Goal: Task Accomplishment & Management: Use online tool/utility

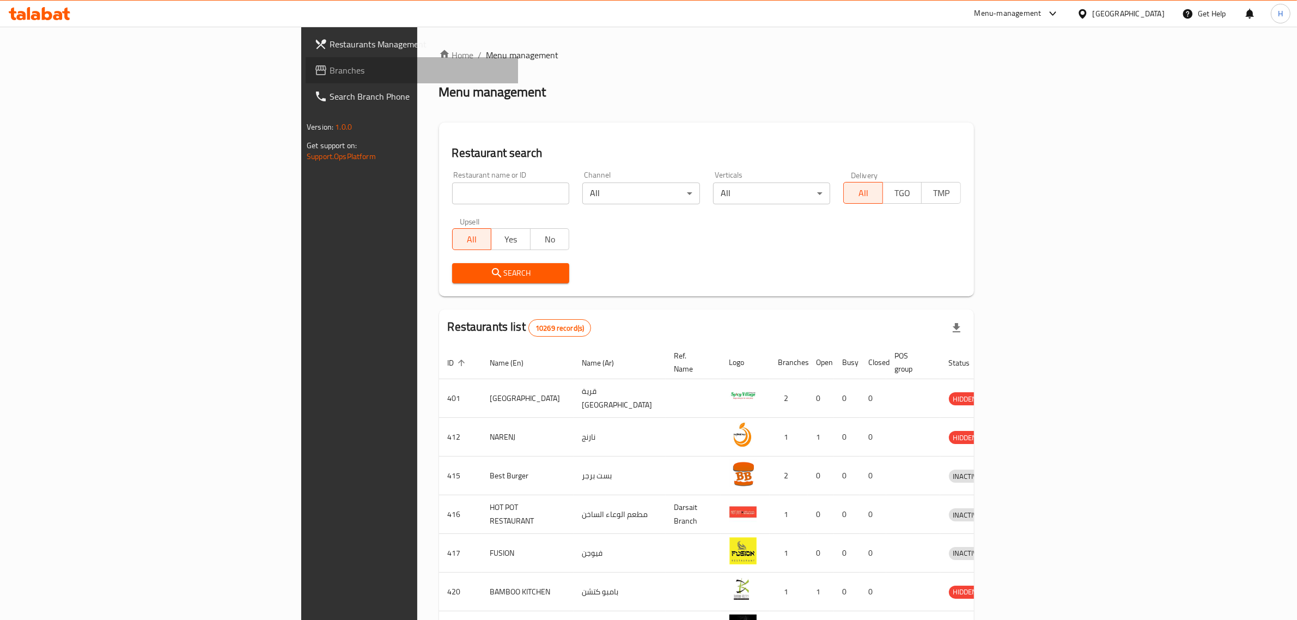
click at [330, 71] on span "Branches" at bounding box center [420, 70] width 180 height 13
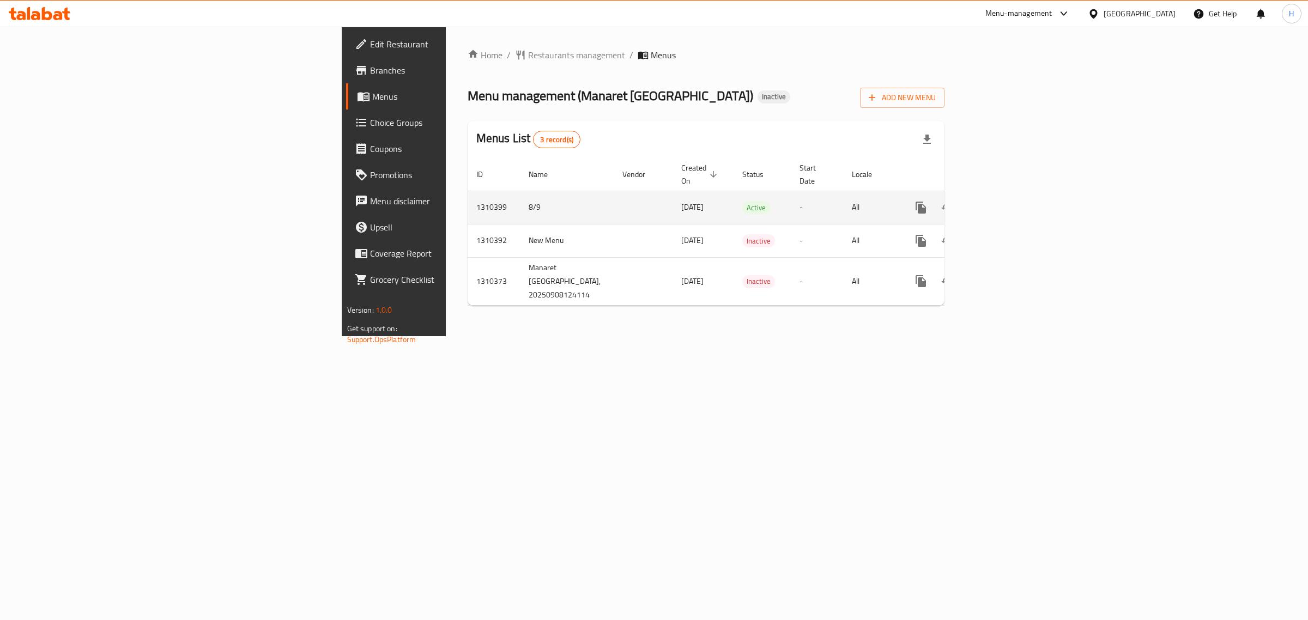
click at [1006, 201] on icon "enhanced table" at bounding box center [999, 207] width 13 height 13
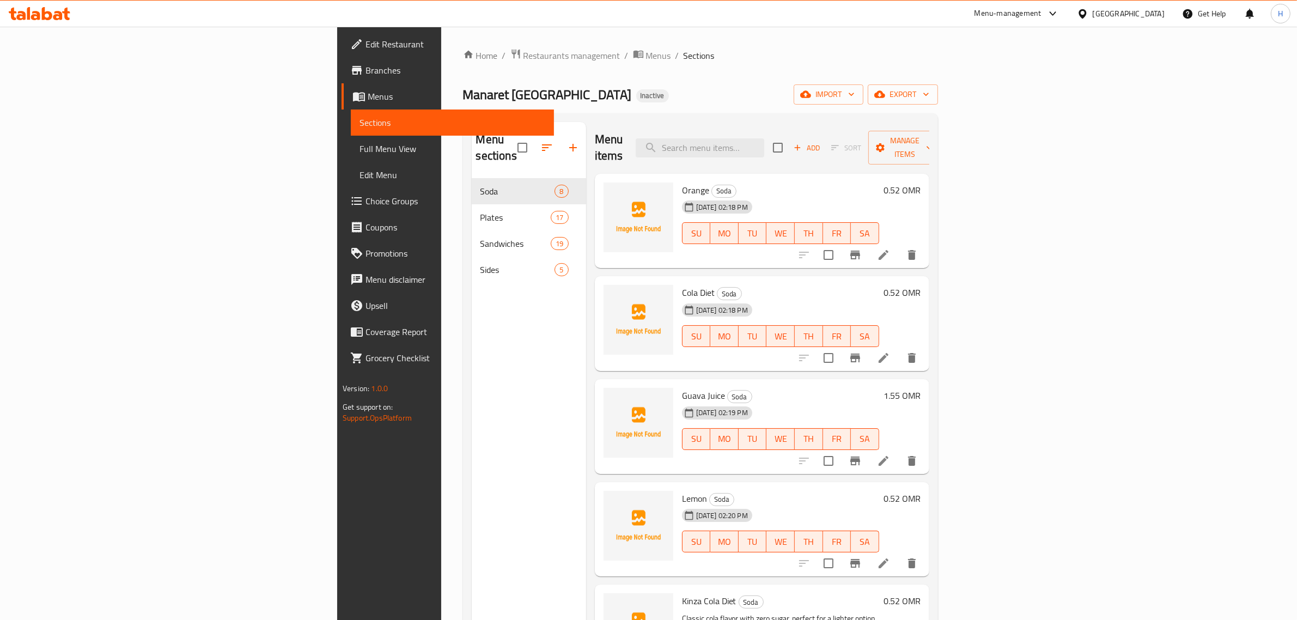
click at [360, 154] on span "Full Menu View" at bounding box center [453, 148] width 186 height 13
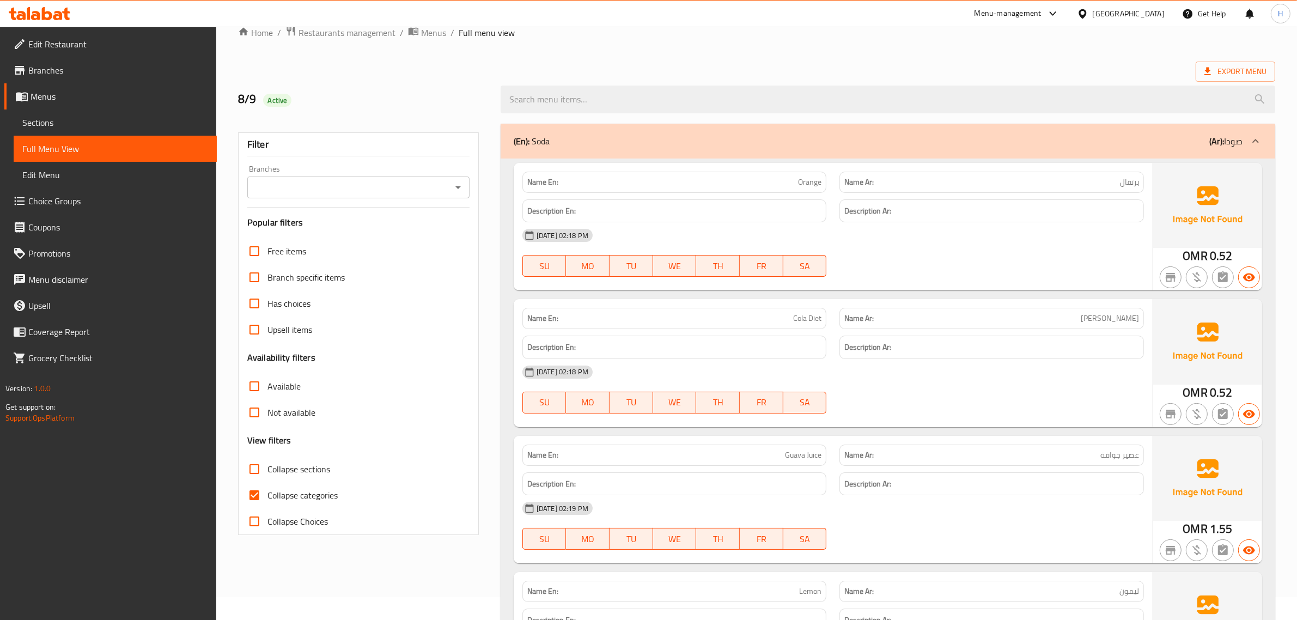
scroll to position [45, 0]
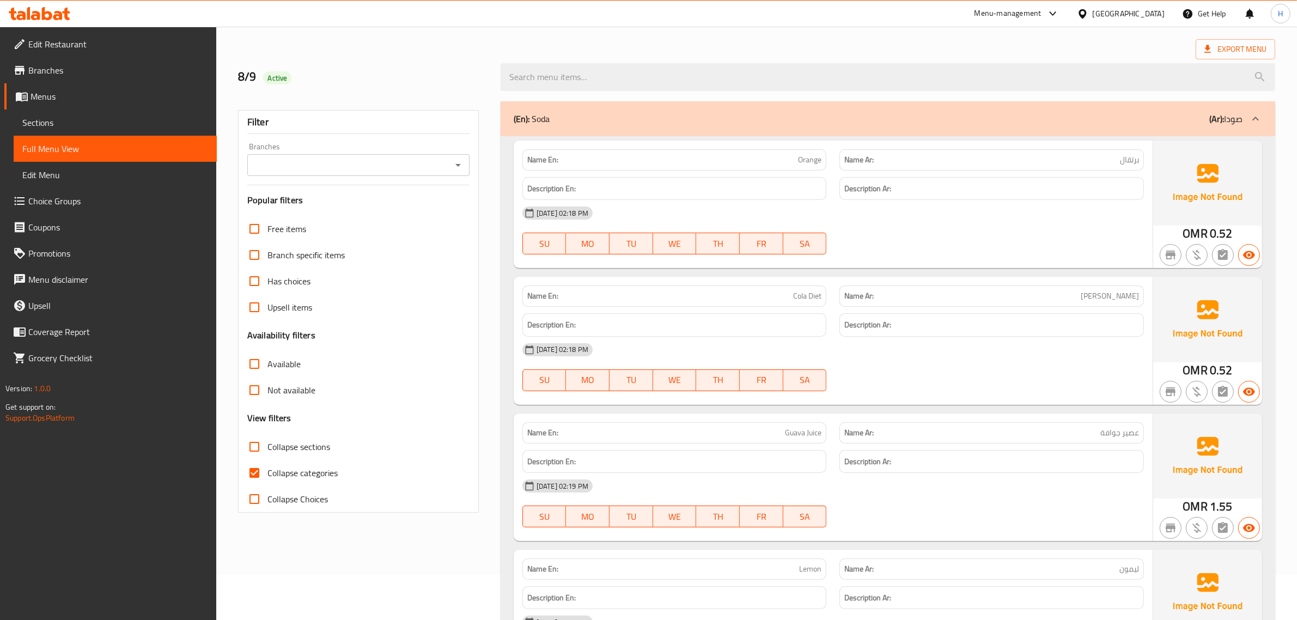
click at [267, 449] on span "Collapse sections" at bounding box center [298, 446] width 63 height 13
click at [267, 449] on input "Collapse sections" at bounding box center [254, 447] width 26 height 26
checkbox input "true"
click at [273, 471] on span "Collapse categories" at bounding box center [302, 472] width 70 height 13
click at [267, 471] on input "Collapse categories" at bounding box center [254, 473] width 26 height 26
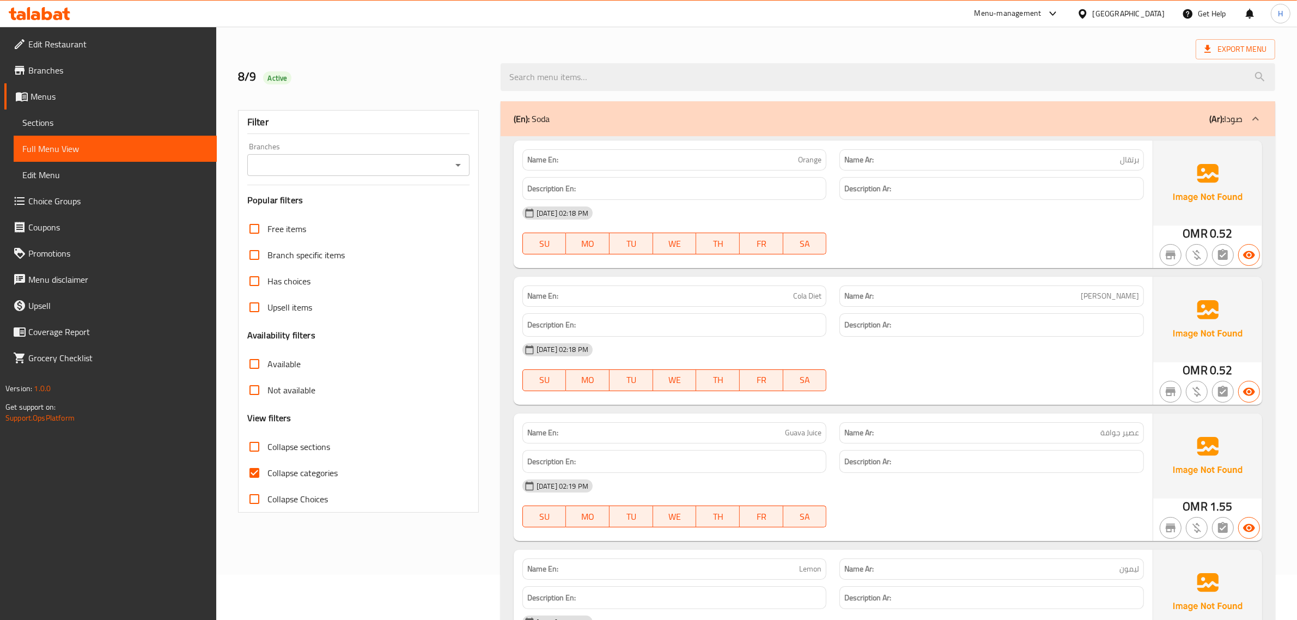
checkbox input "false"
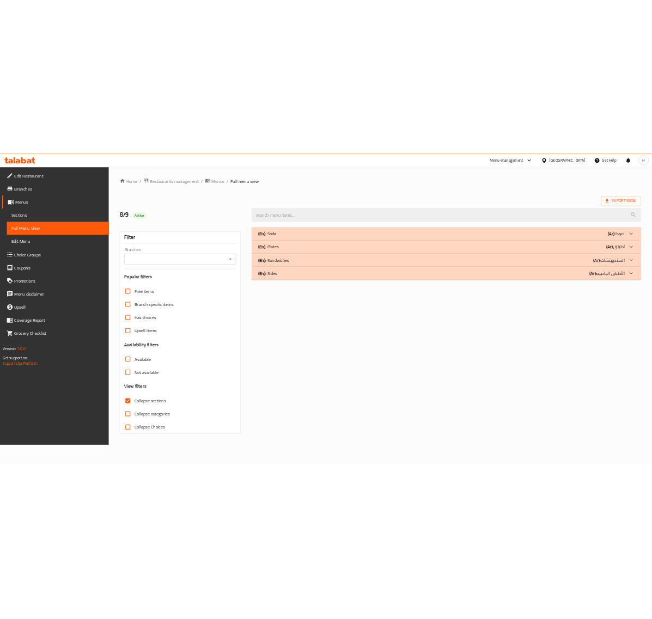
scroll to position [0, 0]
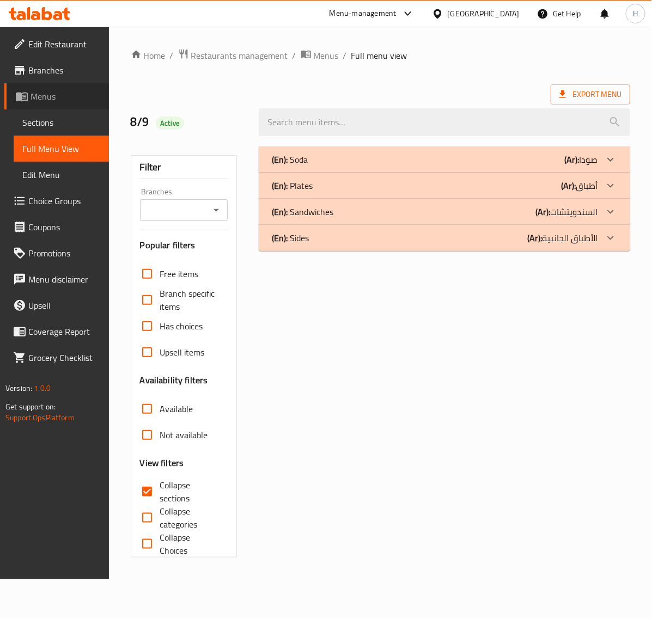
click at [68, 102] on span "Menus" at bounding box center [66, 96] width 70 height 13
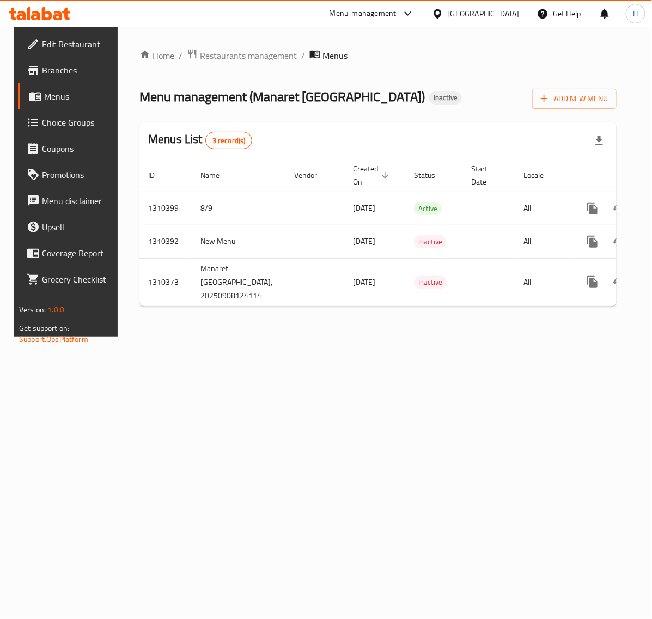
scroll to position [0, 41]
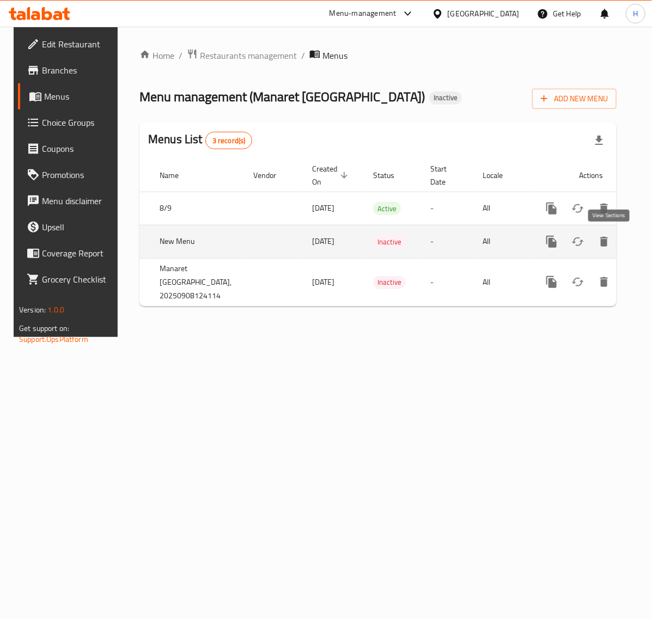
click at [617, 232] on link "enhanced table" at bounding box center [630, 242] width 26 height 26
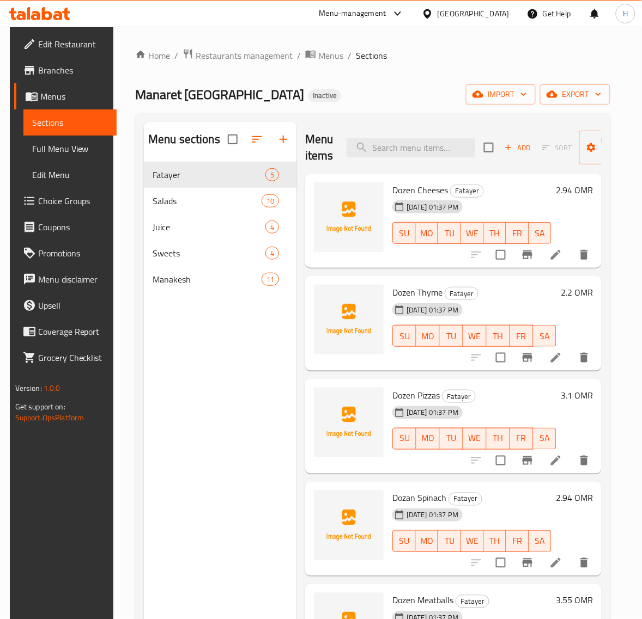
click at [60, 94] on span "Menus" at bounding box center [74, 96] width 68 height 13
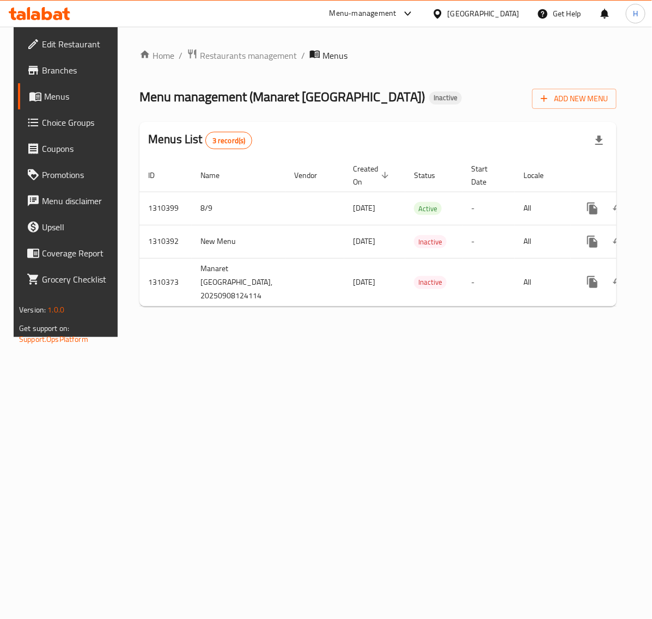
scroll to position [0, 41]
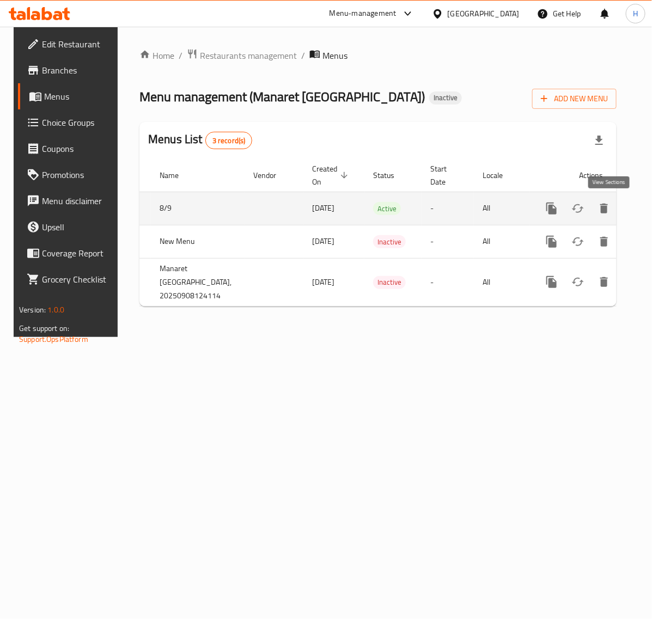
click at [624, 207] on icon "enhanced table" at bounding box center [630, 208] width 13 height 13
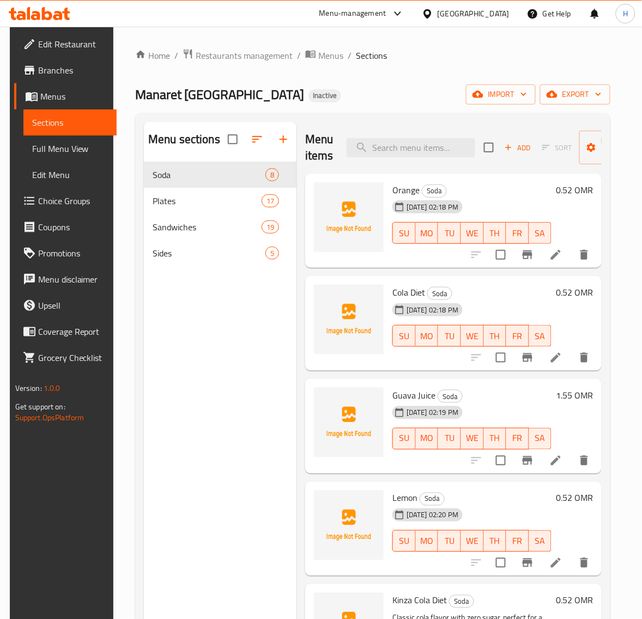
click at [58, 105] on link "Menus" at bounding box center [65, 96] width 103 height 26
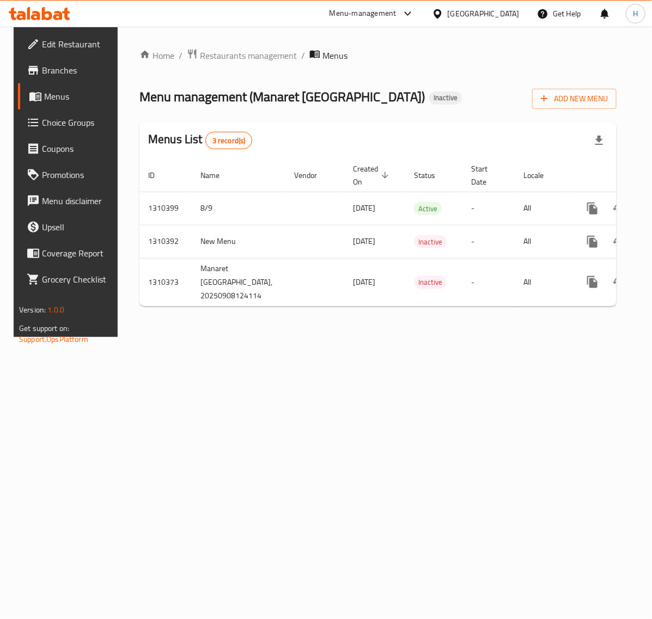
scroll to position [0, 41]
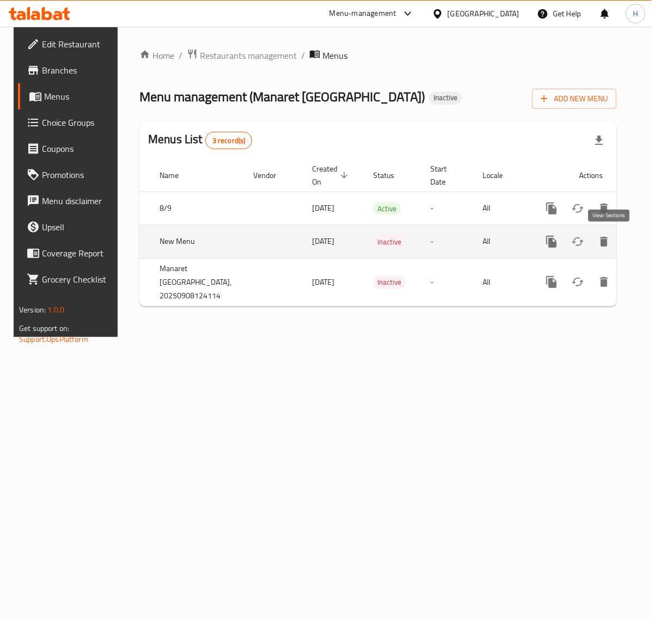
click at [624, 245] on icon "enhanced table" at bounding box center [630, 241] width 13 height 13
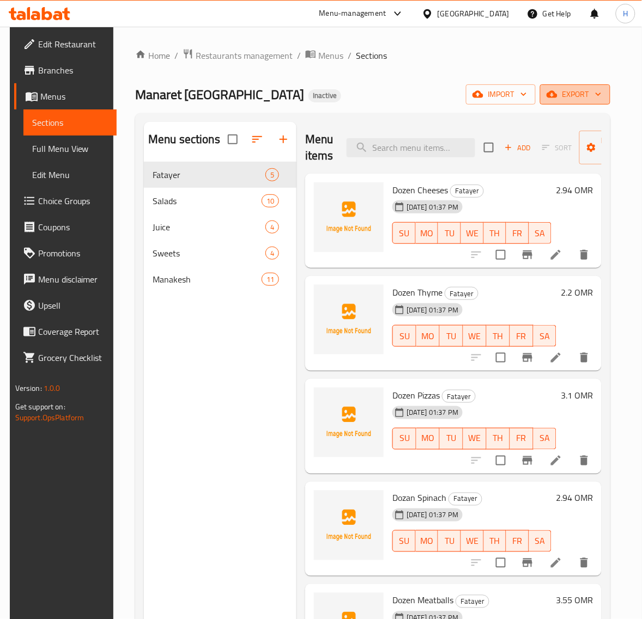
click at [575, 90] on span "export" at bounding box center [575, 95] width 53 height 14
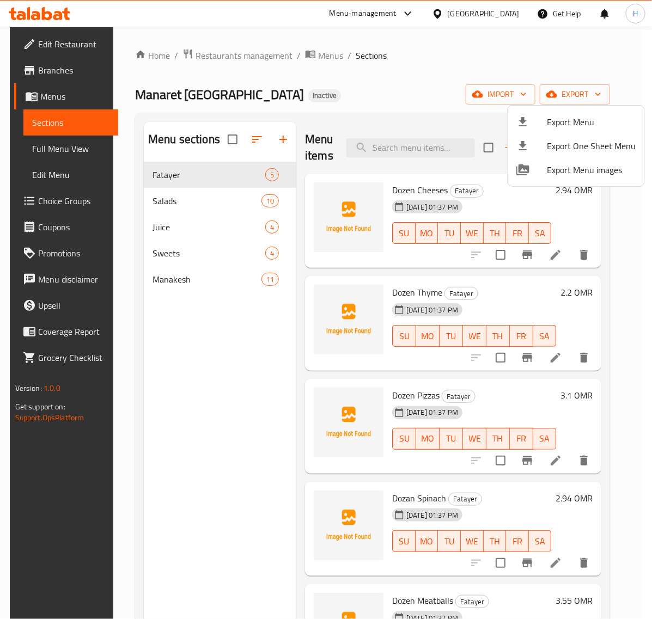
click at [534, 115] on div at bounding box center [531, 121] width 31 height 13
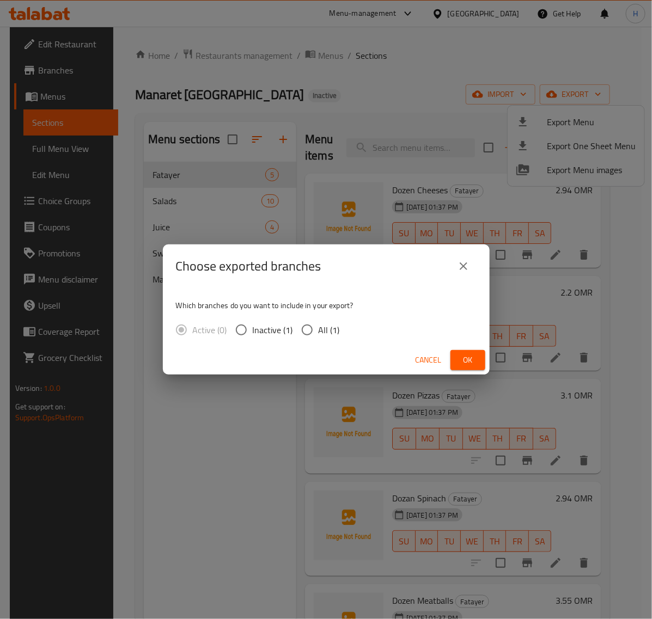
click at [311, 322] on input "All (1)" at bounding box center [307, 330] width 23 height 23
radio input "true"
click at [464, 361] on span "Ok" at bounding box center [467, 361] width 17 height 14
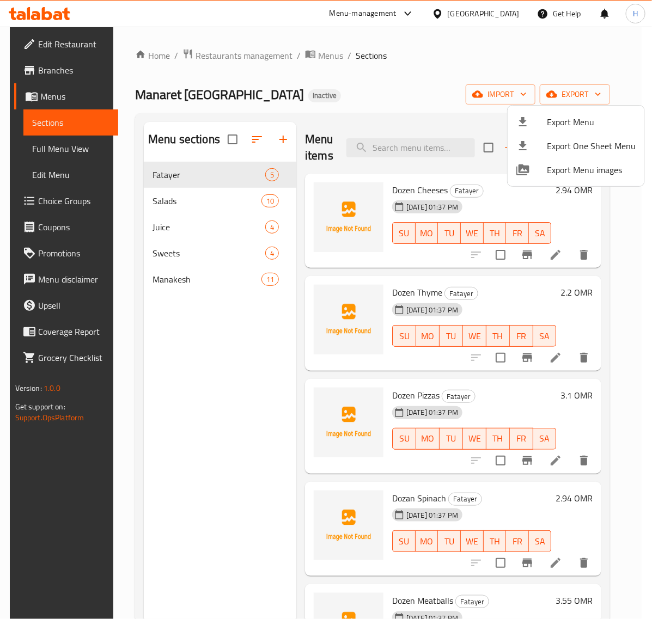
click at [68, 100] on div at bounding box center [326, 309] width 652 height 619
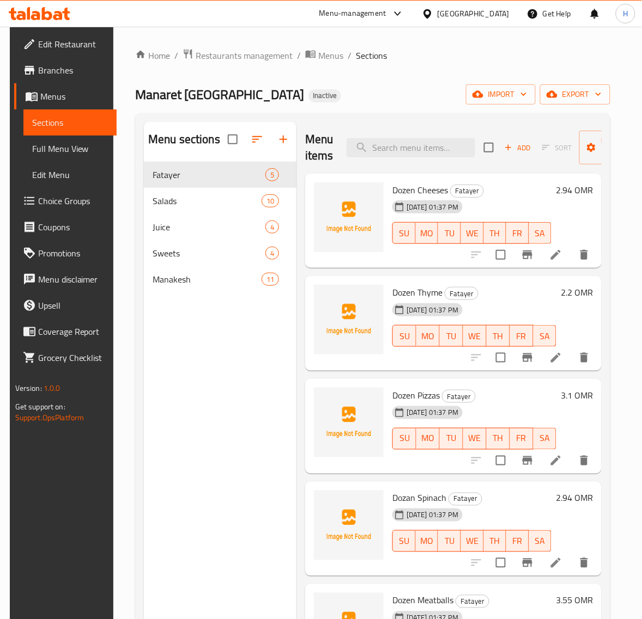
click at [68, 100] on span "Menus" at bounding box center [74, 96] width 68 height 13
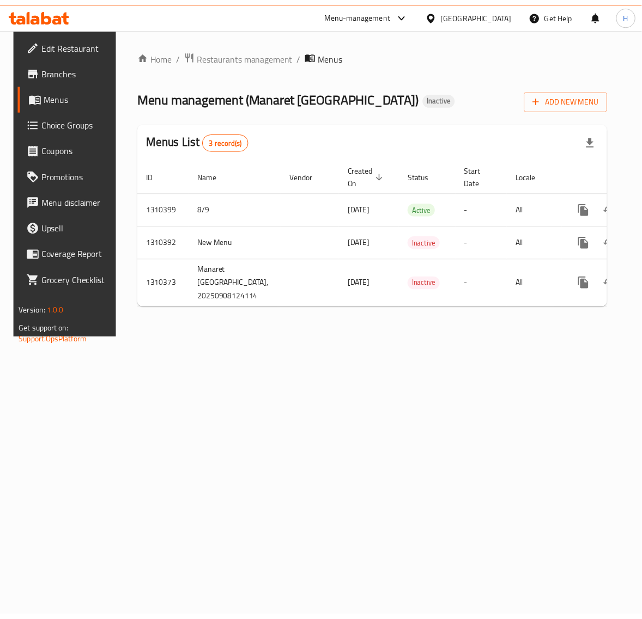
scroll to position [0, 41]
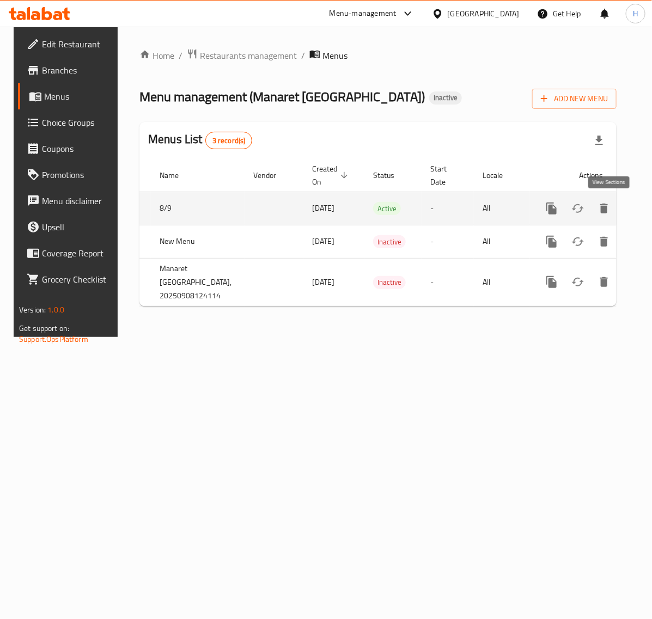
click at [624, 207] on icon "enhanced table" at bounding box center [630, 208] width 13 height 13
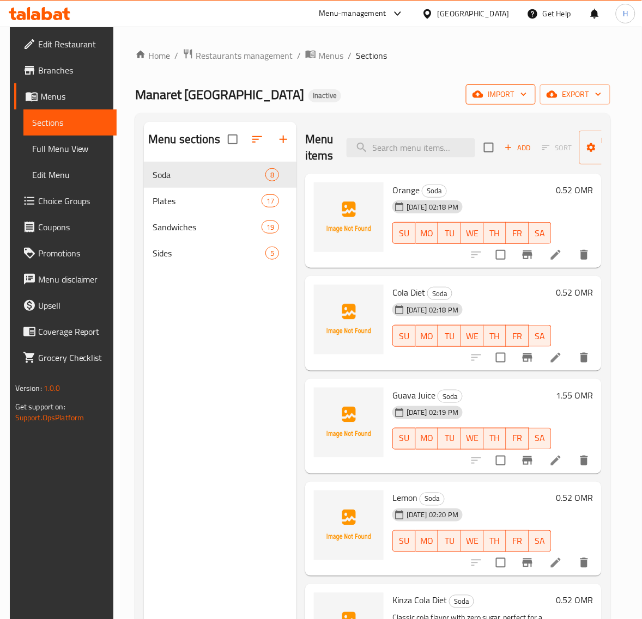
click at [494, 90] on span "import" at bounding box center [501, 95] width 52 height 14
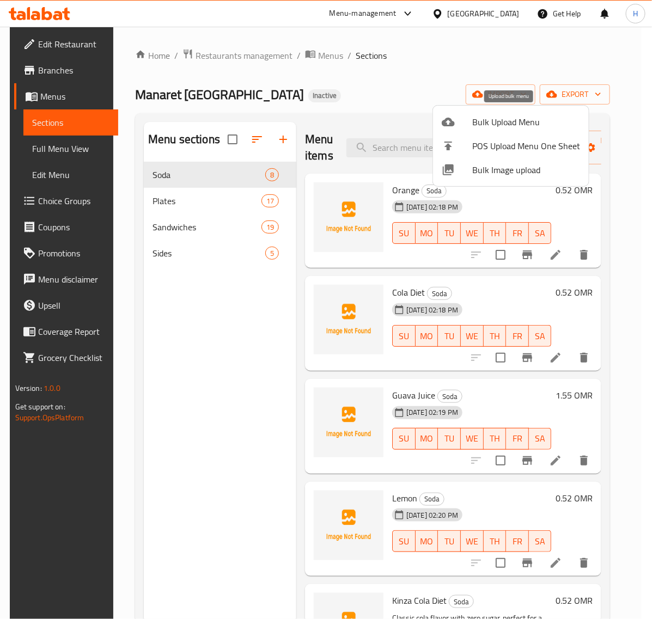
click at [496, 118] on span "Bulk Upload Menu" at bounding box center [526, 121] width 108 height 13
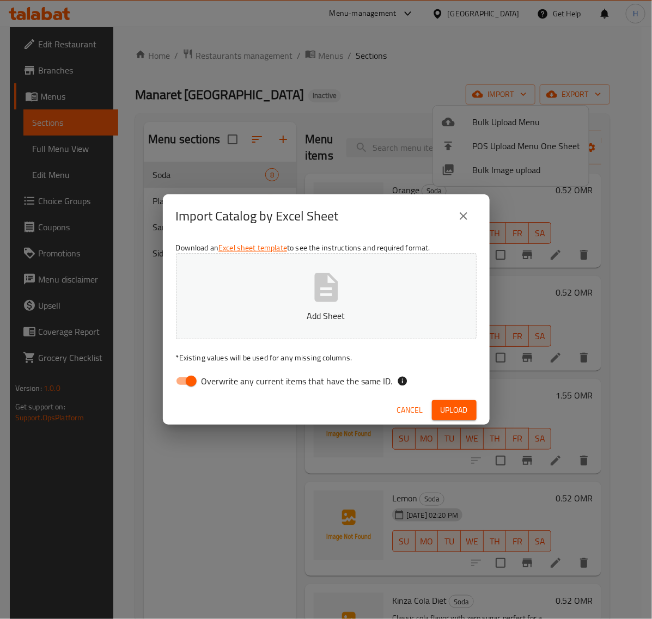
click at [183, 379] on input "Overwrite any current items that have the same ID." at bounding box center [191, 381] width 62 height 21
checkbox input "false"
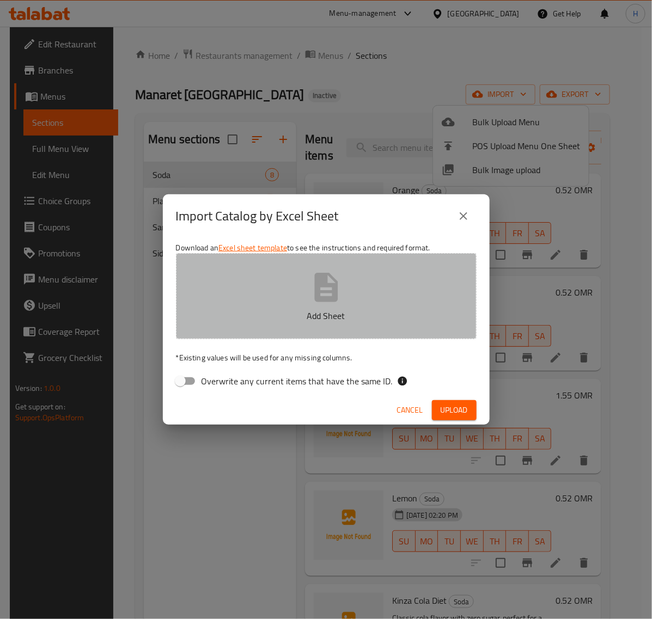
click at [221, 316] on p "Add Sheet" at bounding box center [326, 315] width 267 height 13
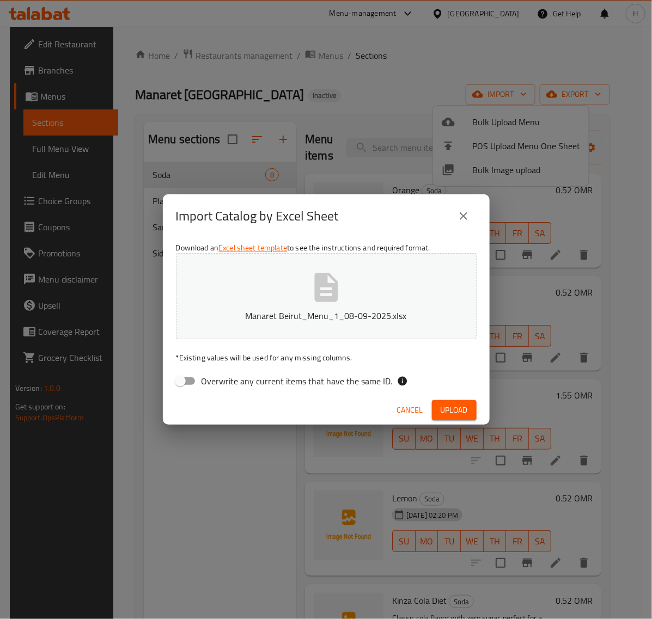
click at [466, 415] on span "Upload" at bounding box center [454, 411] width 27 height 14
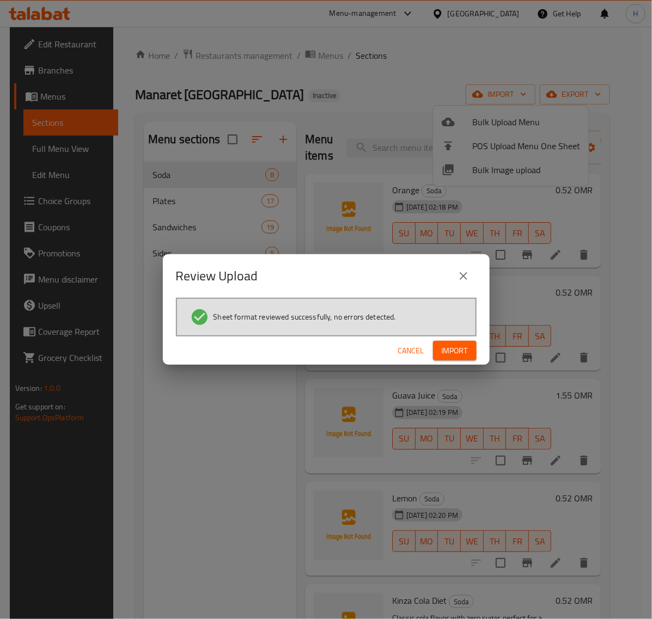
click at [470, 352] on button "Import" at bounding box center [455, 351] width 44 height 20
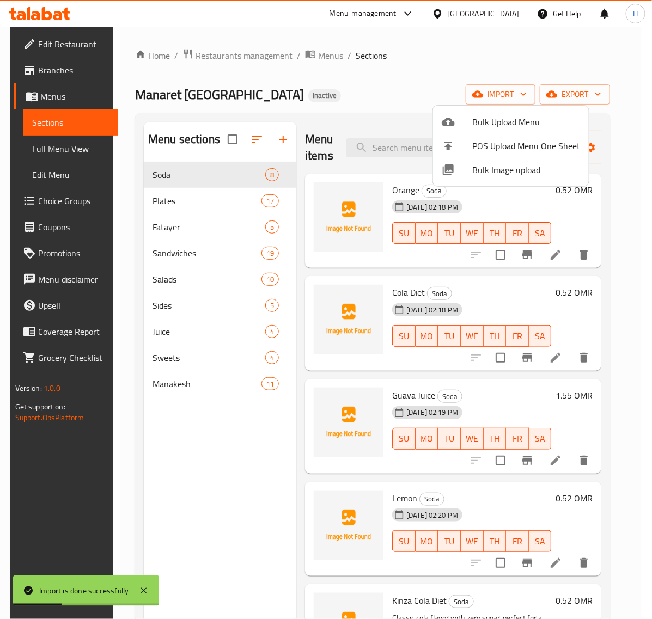
click at [78, 151] on div at bounding box center [326, 309] width 652 height 619
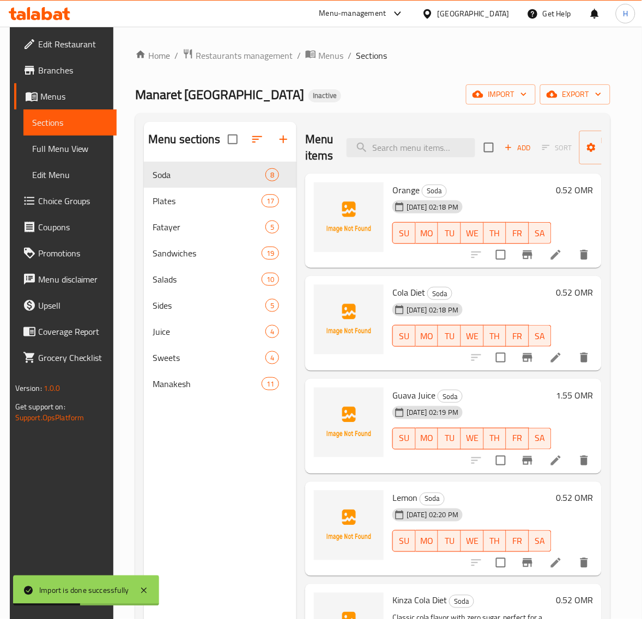
click at [78, 151] on span "Full Menu View" at bounding box center [70, 148] width 76 height 13
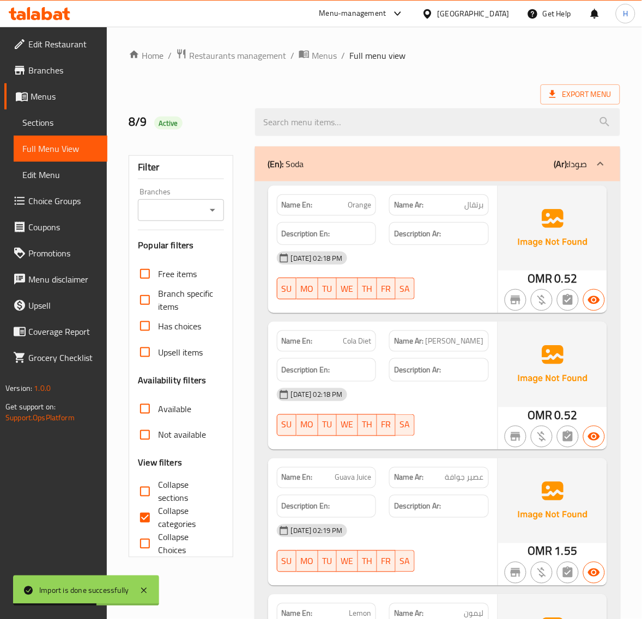
click at [69, 123] on span "Sections" at bounding box center [60, 122] width 76 height 13
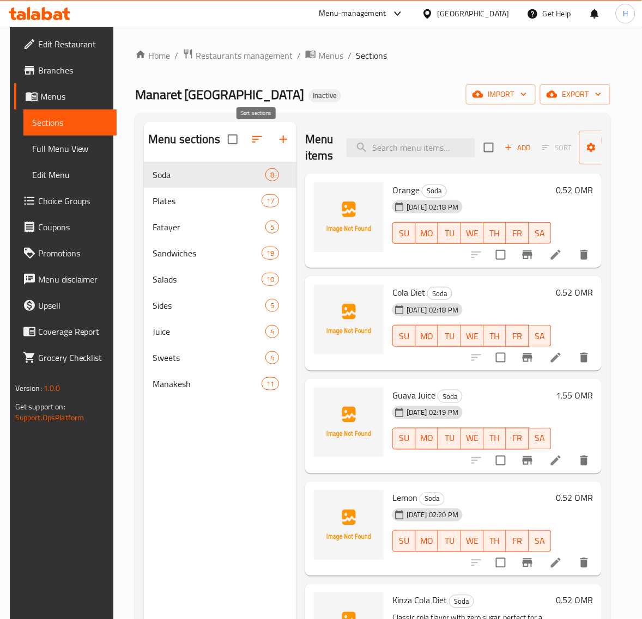
click at [252, 139] on icon "button" at bounding box center [257, 139] width 13 height 13
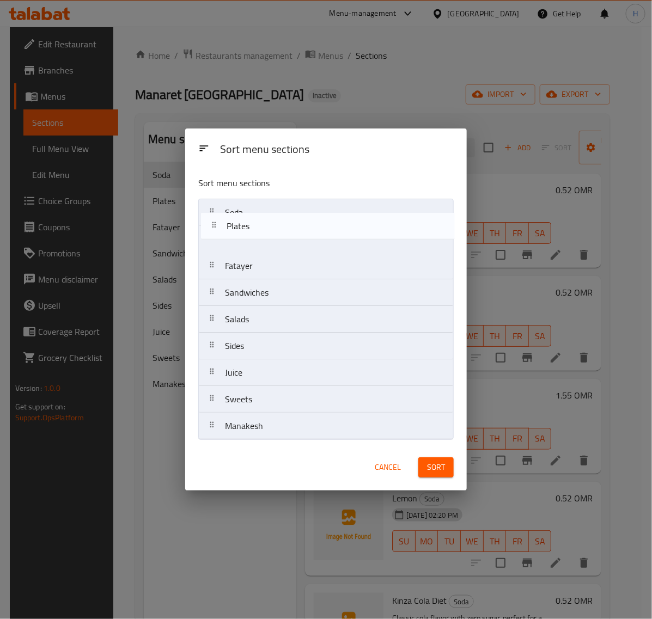
drag, startPoint x: 344, startPoint y: 246, endPoint x: 346, endPoint y: 230, distance: 16.4
click at [346, 230] on nav "Soda Plates Fatayer Sandwiches Salads Sides Juice Sweets Manakesh" at bounding box center [326, 319] width 256 height 241
drag, startPoint x: 306, startPoint y: 243, endPoint x: 311, endPoint y: 222, distance: 21.3
click at [311, 222] on nav "Soda Plates Fatayer Sandwiches Salads Sides Juice Sweets Manakesh" at bounding box center [326, 319] width 256 height 241
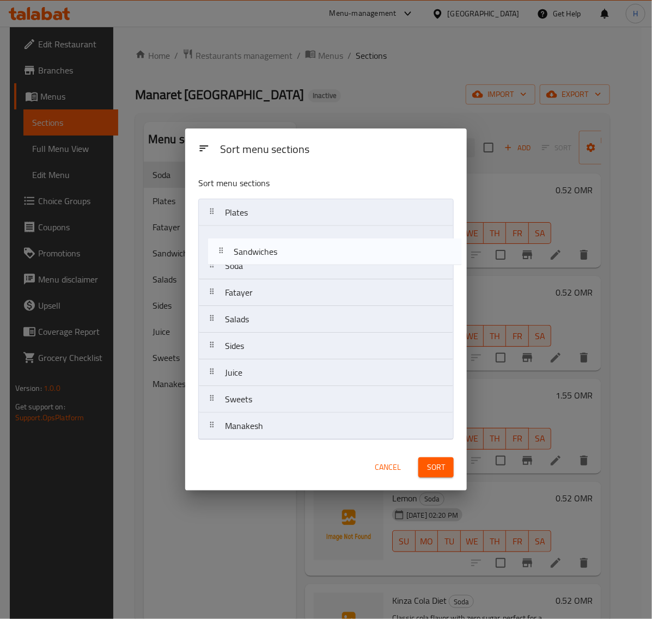
drag, startPoint x: 302, startPoint y: 290, endPoint x: 311, endPoint y: 244, distance: 46.6
click at [311, 244] on nav "Plates Soda Fatayer Sandwiches Salads Sides Juice Sweets Manakesh" at bounding box center [326, 319] width 256 height 241
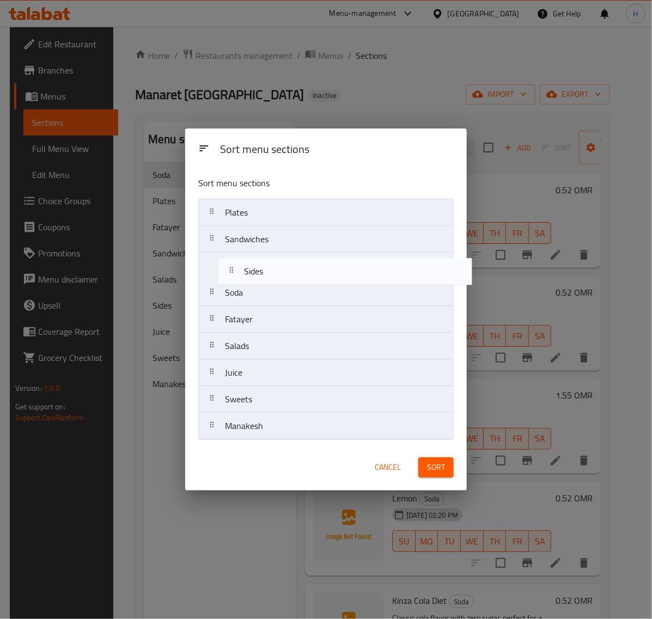
drag, startPoint x: 273, startPoint y: 338, endPoint x: 293, endPoint y: 259, distance: 81.9
click at [293, 259] on nav "Plates Sandwiches Soda Fatayer Salads Sides Juice Sweets Manakesh" at bounding box center [326, 319] width 256 height 241
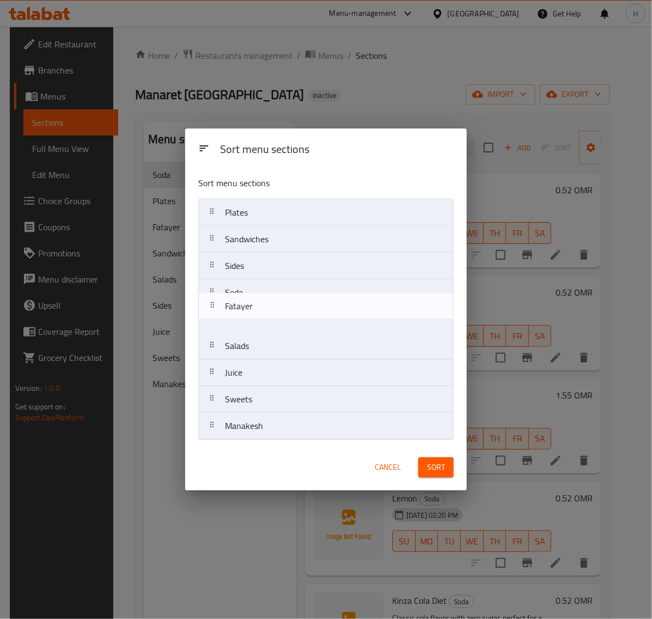
drag, startPoint x: 272, startPoint y: 320, endPoint x: 275, endPoint y: 297, distance: 23.0
click at [275, 297] on nav "Plates Sandwiches Sides Soda Fatayer Salads Juice Sweets Manakesh" at bounding box center [326, 319] width 256 height 241
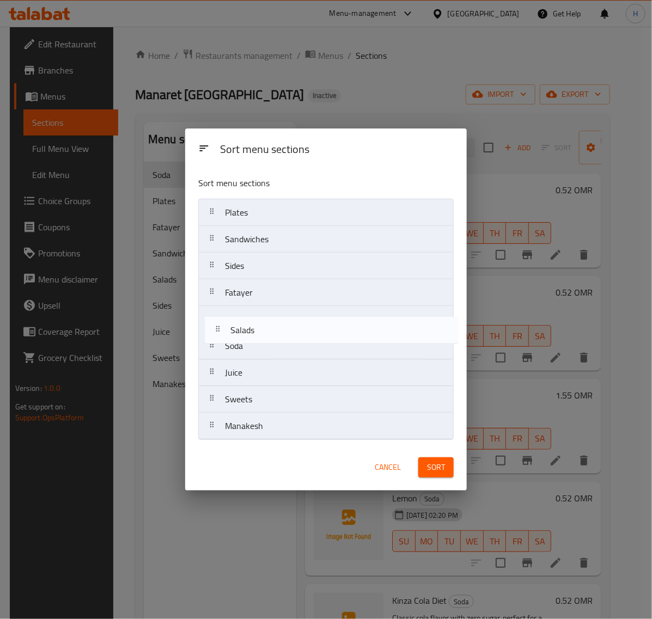
drag, startPoint x: 266, startPoint y: 346, endPoint x: 272, endPoint y: 325, distance: 22.2
click at [272, 325] on nav "Plates Sandwiches Sides Fatayer Soda Salads Juice Sweets Manakesh" at bounding box center [326, 319] width 256 height 241
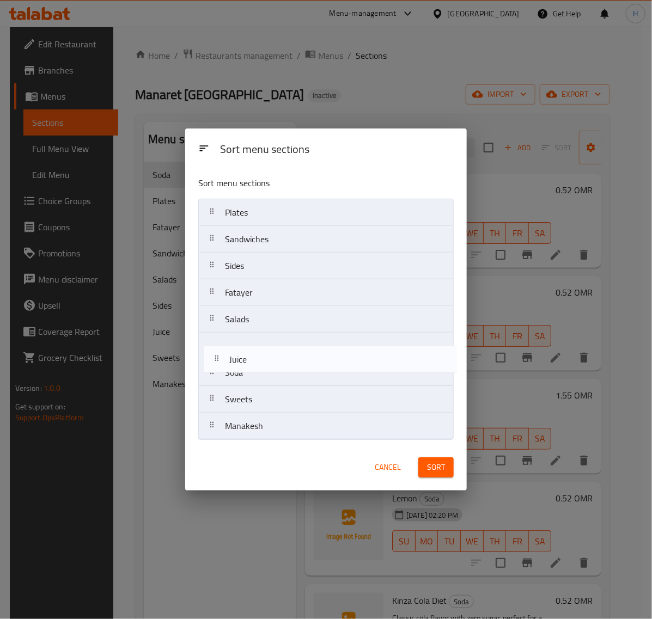
drag, startPoint x: 297, startPoint y: 366, endPoint x: 300, endPoint y: 349, distance: 17.2
click at [300, 349] on nav "Plates Sandwiches Sides Fatayer Salads Soda Juice Sweets Manakesh" at bounding box center [326, 319] width 256 height 241
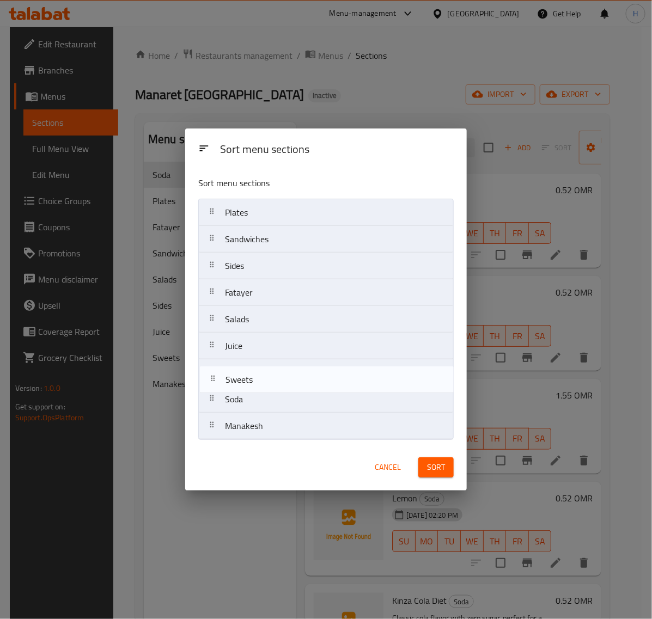
drag, startPoint x: 313, startPoint y: 390, endPoint x: 314, endPoint y: 379, distance: 11.5
click at [314, 379] on nav "Plates Sandwiches Sides Fatayer Salads Juice Soda Sweets Manakesh" at bounding box center [326, 319] width 256 height 241
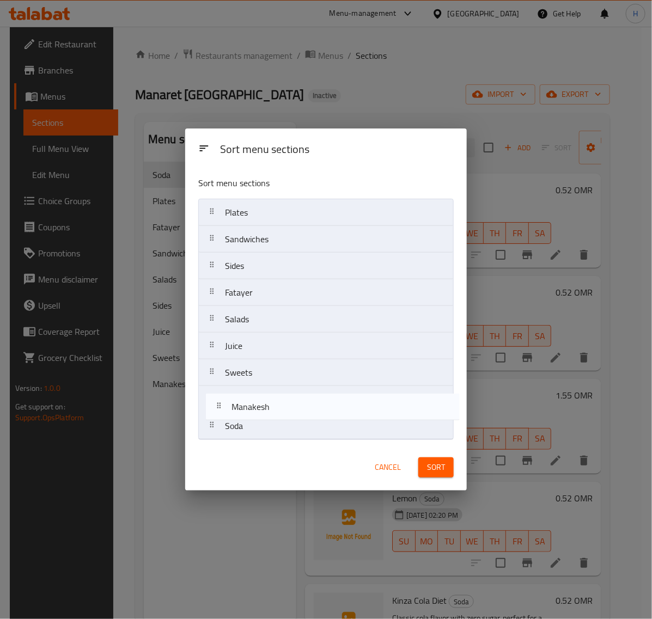
drag, startPoint x: 277, startPoint y: 434, endPoint x: 283, endPoint y: 410, distance: 25.4
click at [283, 410] on nav "Plates Sandwiches Sides Fatayer Salads Juice Sweets Soda Manakesh" at bounding box center [326, 319] width 256 height 241
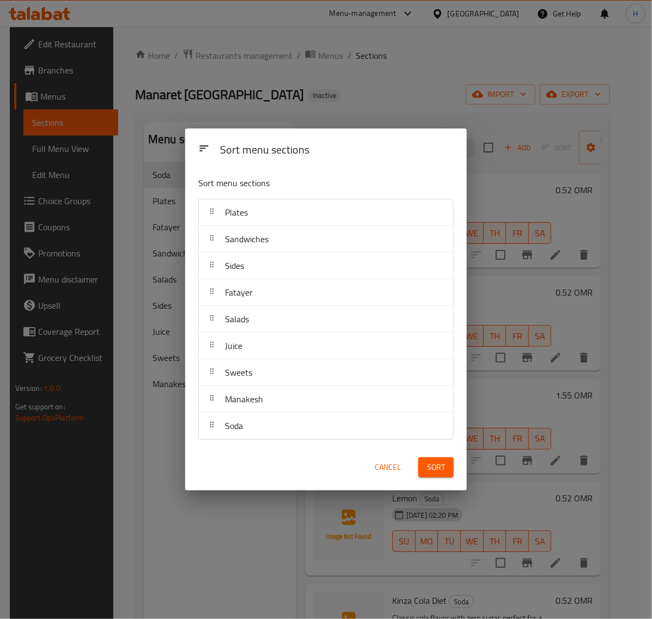
click at [435, 466] on span "Sort" at bounding box center [436, 468] width 18 height 14
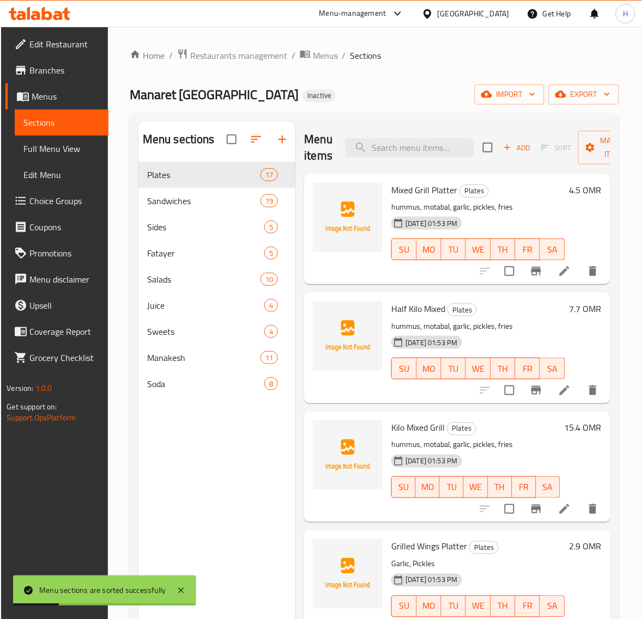
click at [47, 142] on span "Full Menu View" at bounding box center [61, 148] width 76 height 13
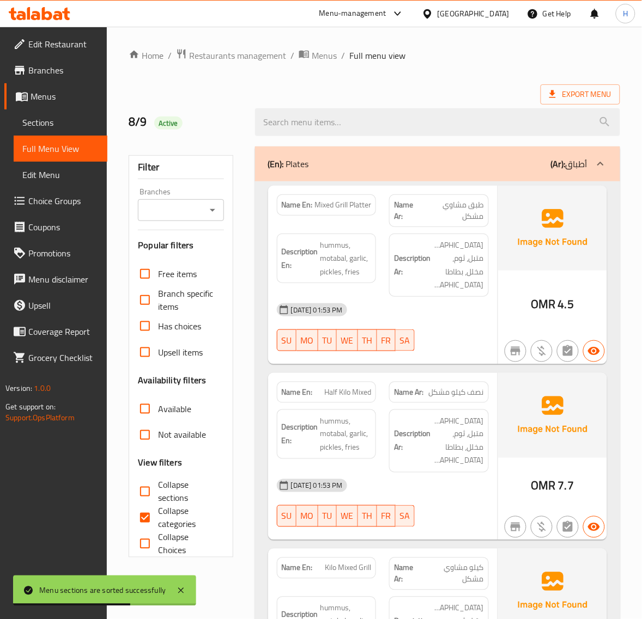
click at [146, 483] on input "Collapse sections" at bounding box center [145, 492] width 26 height 26
checkbox input "true"
click at [148, 516] on input "Collapse categories" at bounding box center [145, 518] width 26 height 26
checkbox input "false"
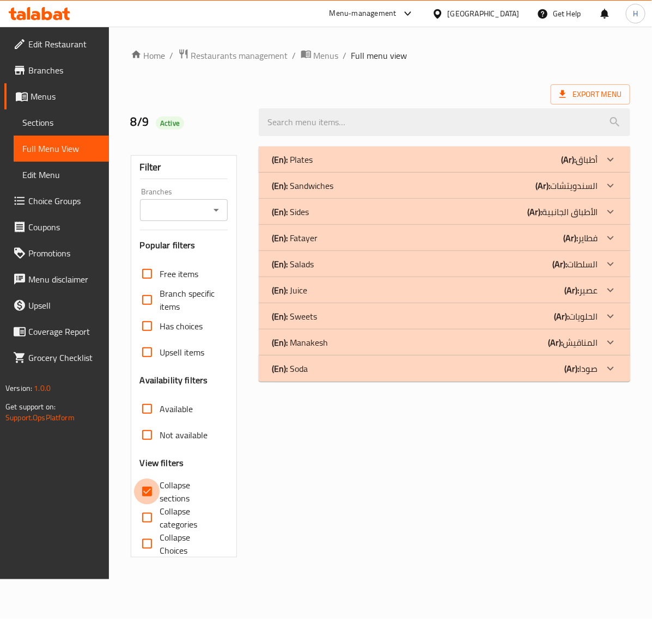
click at [142, 487] on input "Collapse sections" at bounding box center [147, 492] width 26 height 26
checkbox input "false"
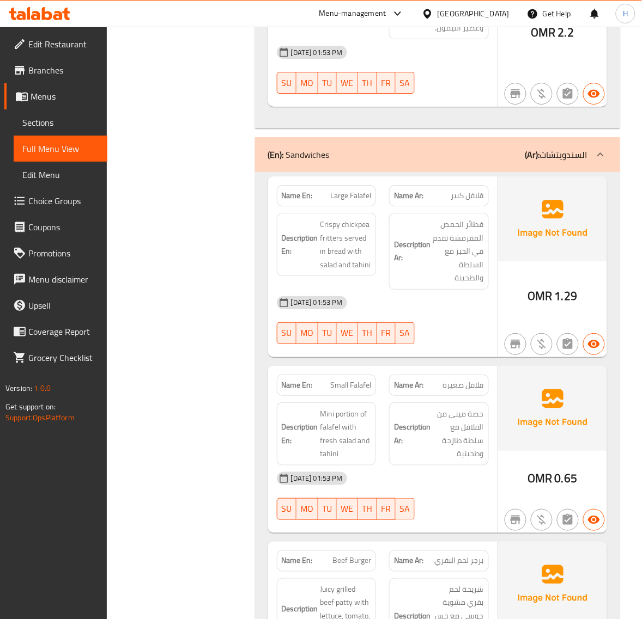
scroll to position [3314, 0]
